Goal: Information Seeking & Learning: Learn about a topic

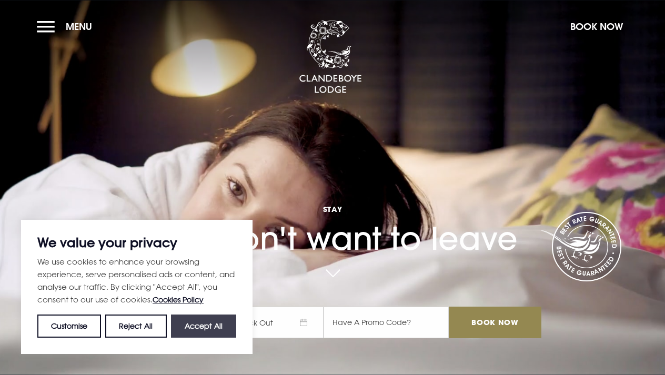
click at [219, 327] on button "Accept All" at bounding box center [203, 326] width 65 height 23
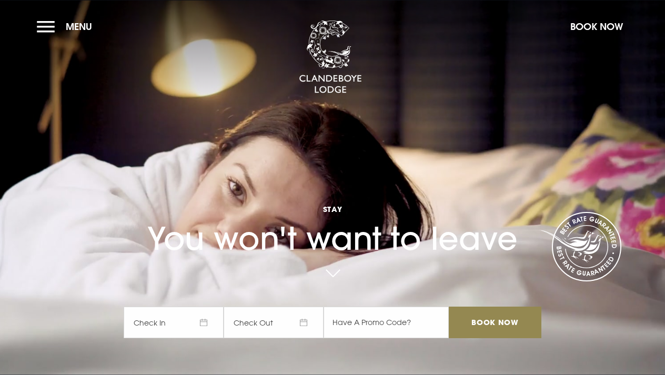
checkbox input "true"
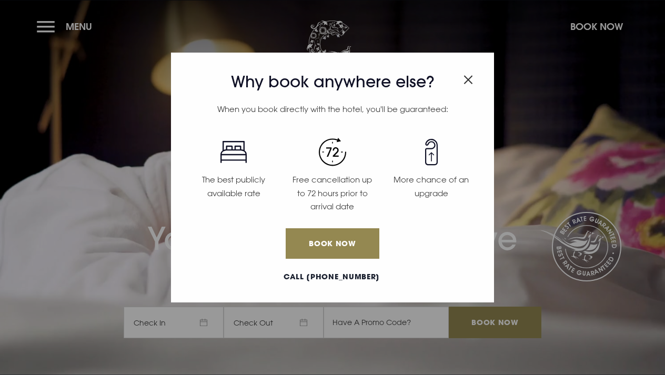
click at [45, 29] on div "Why book anywhere else? When you book directly with the hotel, you'll be guaran…" at bounding box center [332, 187] width 665 height 375
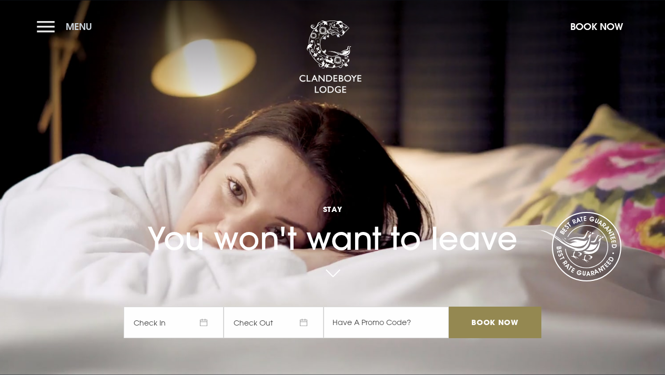
click at [45, 29] on button "Menu" at bounding box center [67, 26] width 61 height 23
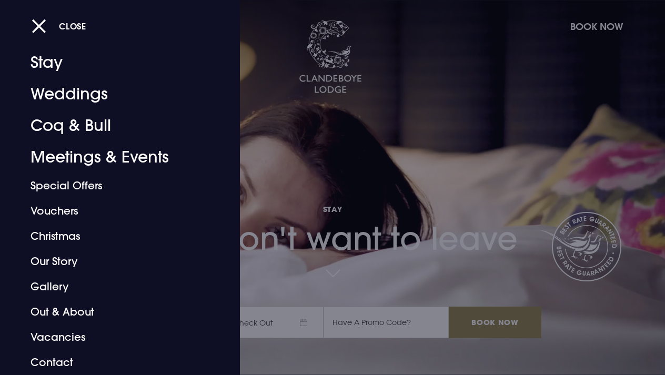
scroll to position [21, 0]
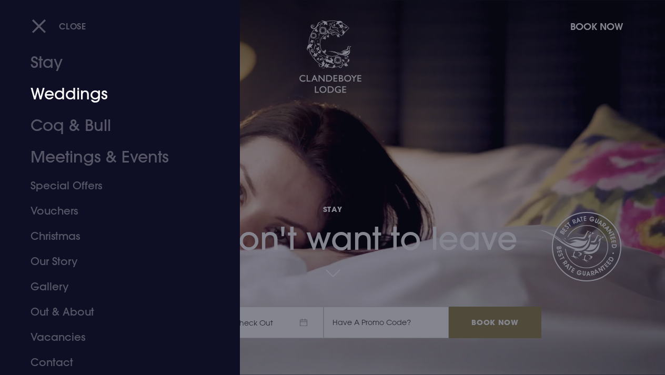
click at [74, 95] on link "Weddings" at bounding box center [113, 94] width 165 height 32
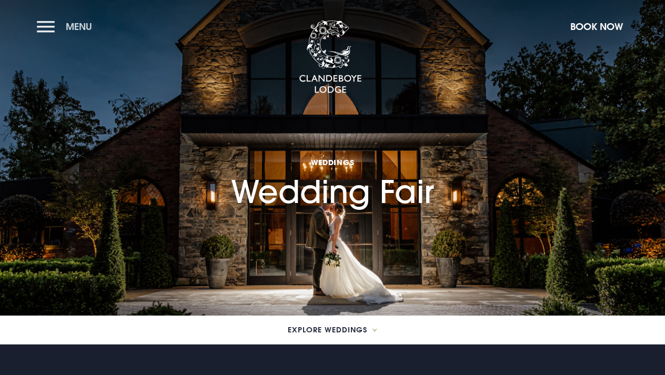
click at [44, 26] on button "Menu" at bounding box center [67, 26] width 61 height 23
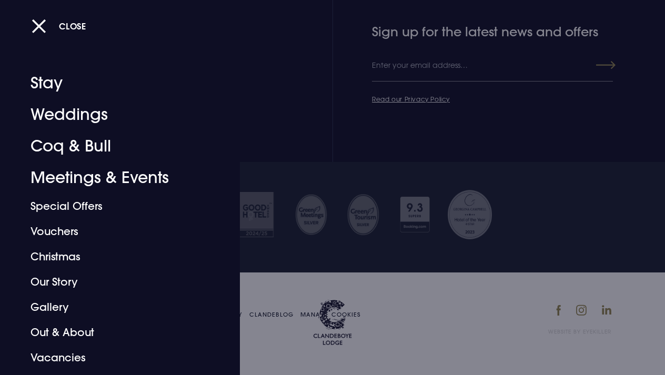
scroll to position [2696, 0]
click at [37, 25] on button "Close" at bounding box center [59, 26] width 55 height 22
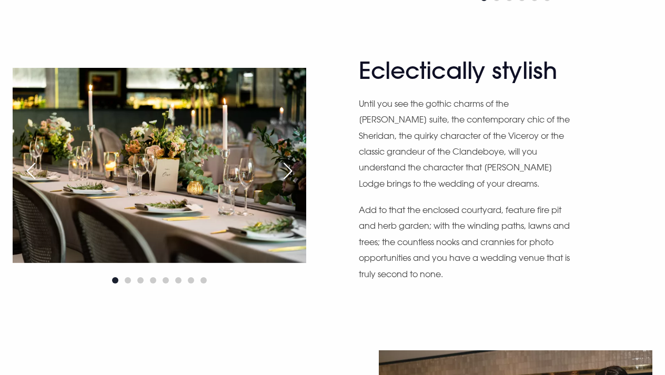
scroll to position [1333, 0]
